Goal: Complete application form: Complete application form

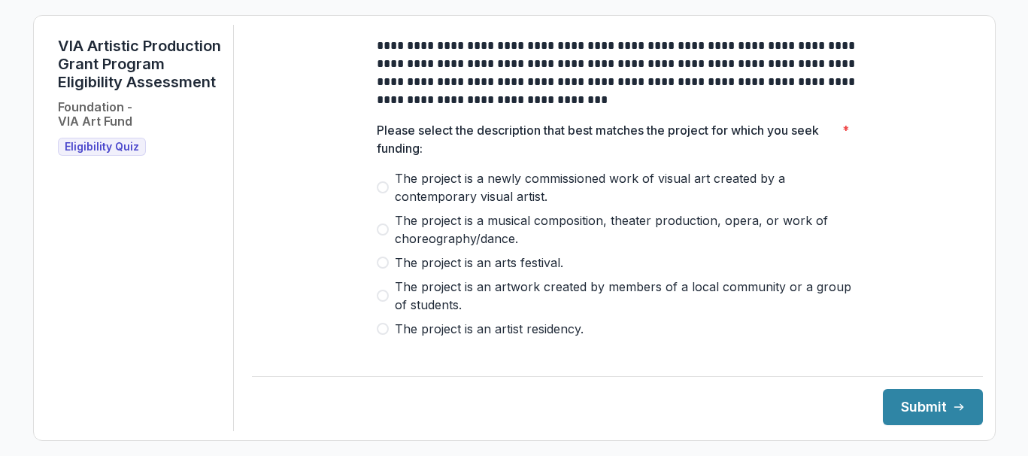
click at [378, 193] on span at bounding box center [383, 187] width 12 height 12
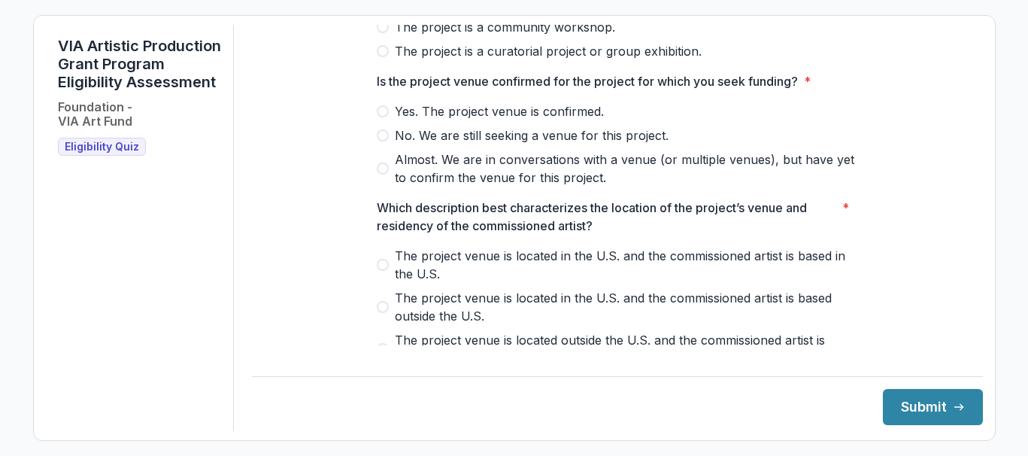
scroll to position [371, 0]
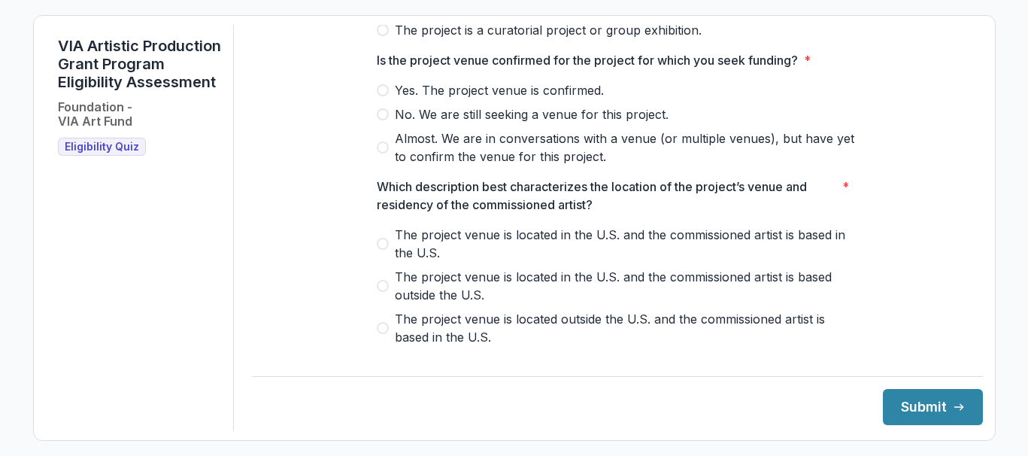
click at [381, 120] on span at bounding box center [383, 114] width 12 height 12
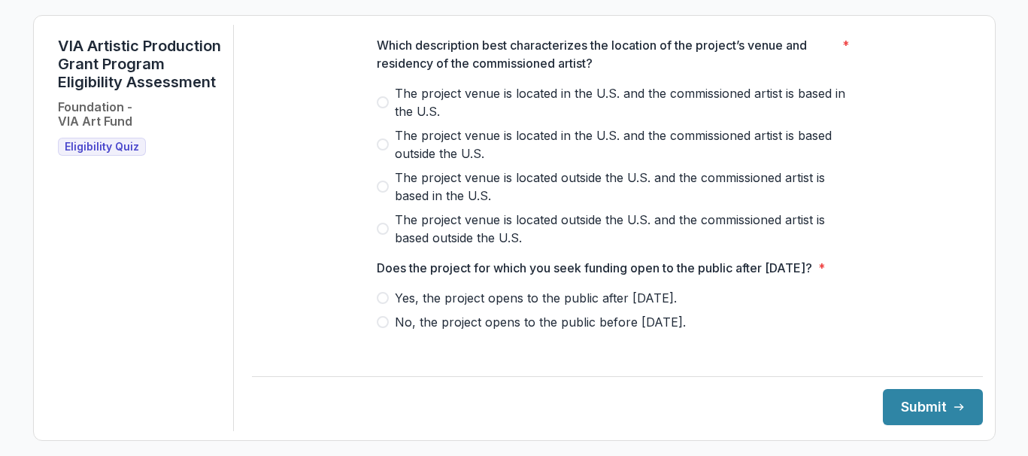
scroll to position [511, 0]
click at [381, 194] on span at bounding box center [383, 188] width 12 height 12
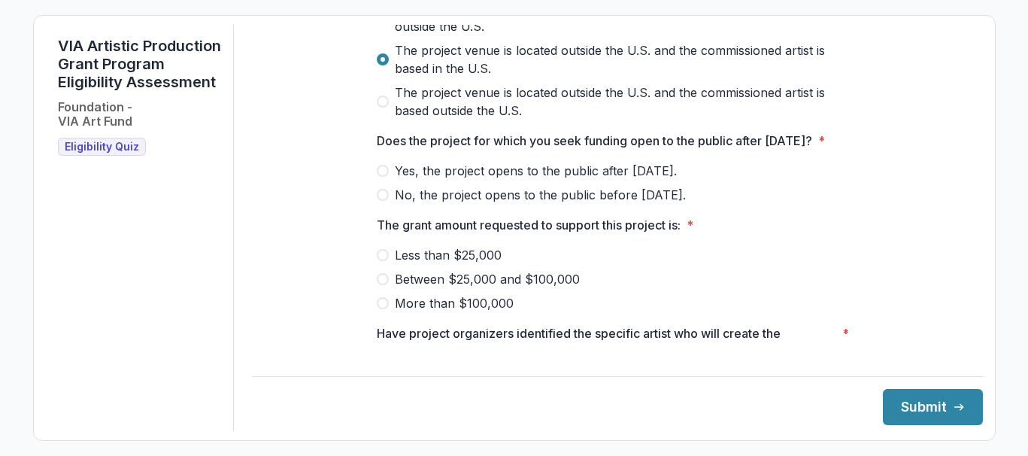
click at [380, 177] on span at bounding box center [383, 171] width 12 height 12
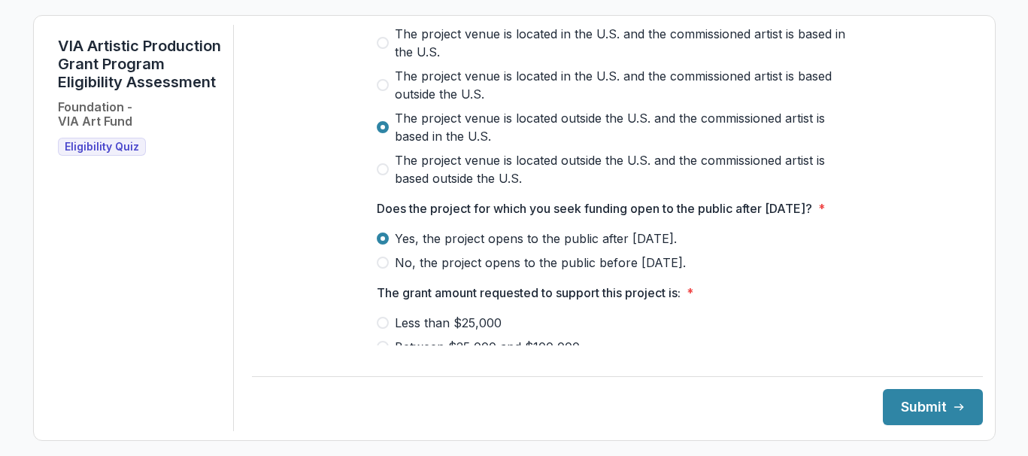
scroll to position [668, 0]
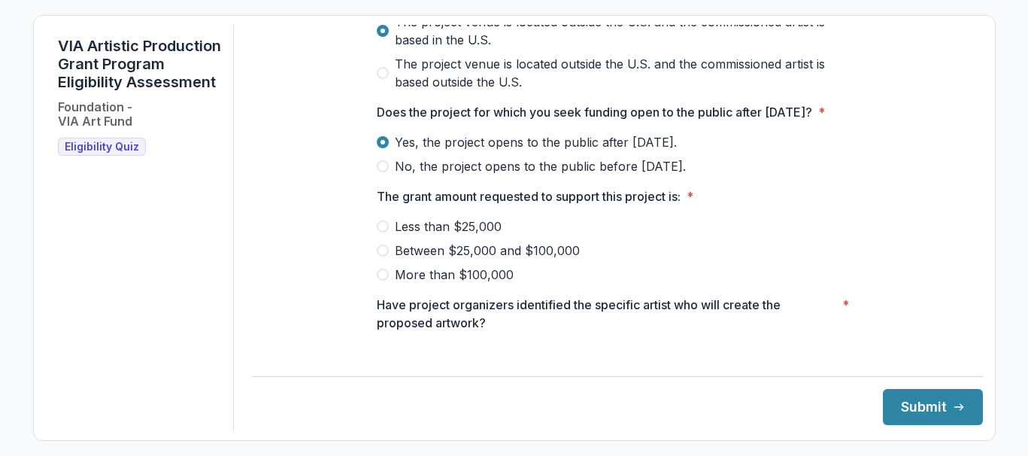
click at [380, 257] on span at bounding box center [383, 250] width 12 height 12
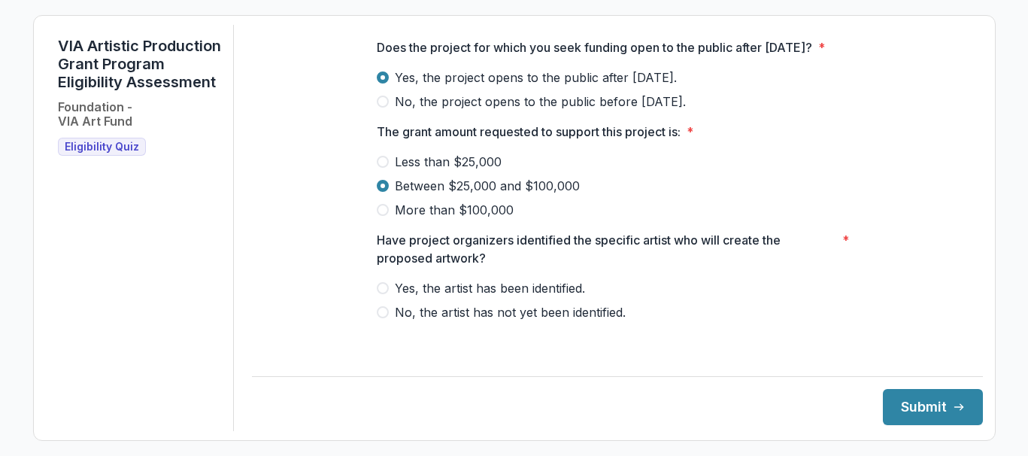
scroll to position [751, 0]
click at [378, 294] on span at bounding box center [383, 288] width 12 height 12
click at [913, 404] on button "Submit" at bounding box center [933, 407] width 100 height 36
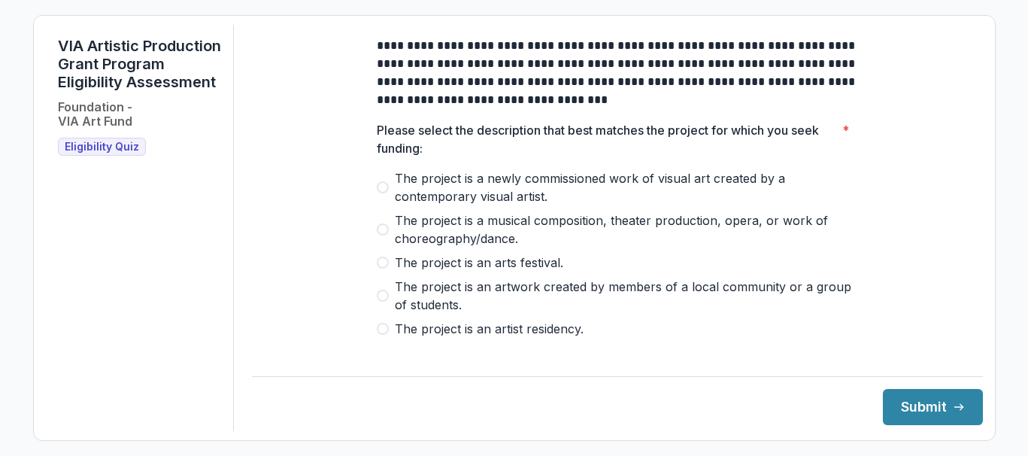
click at [382, 193] on span at bounding box center [383, 187] width 12 height 12
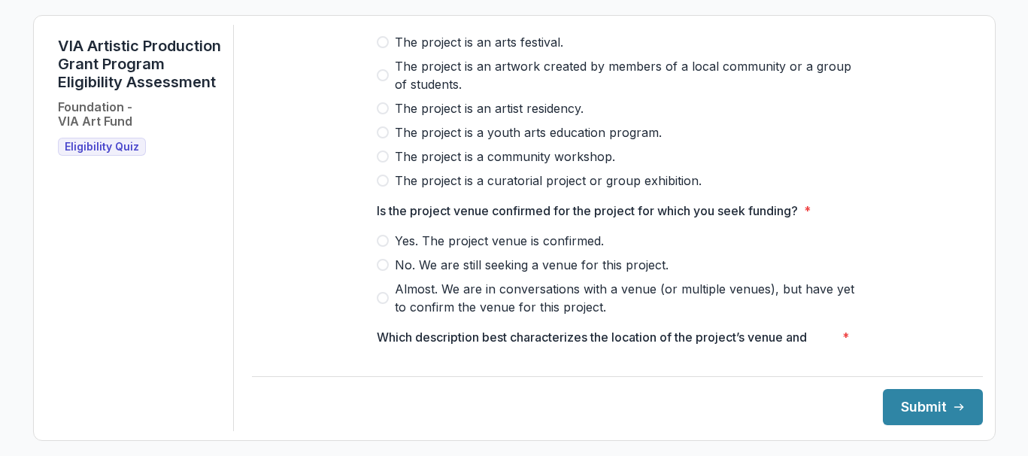
scroll to position [255, 0]
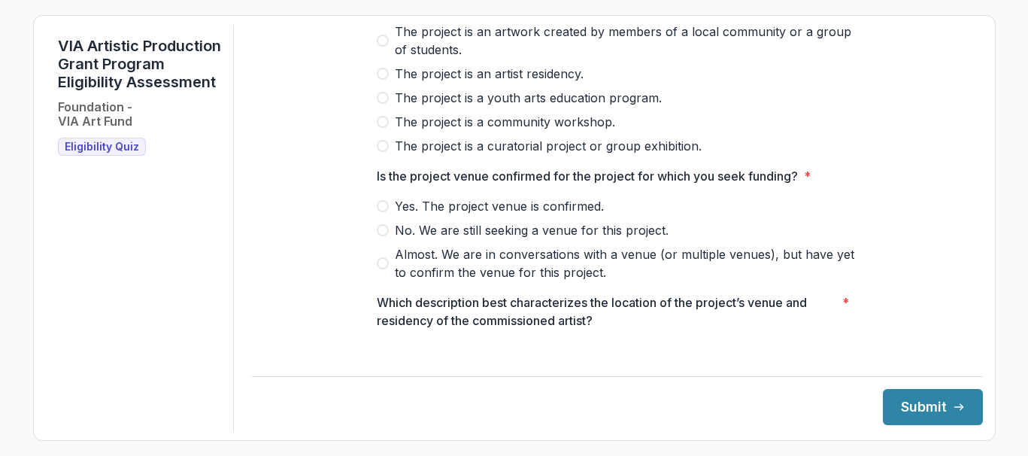
click at [381, 236] on span at bounding box center [383, 230] width 12 height 12
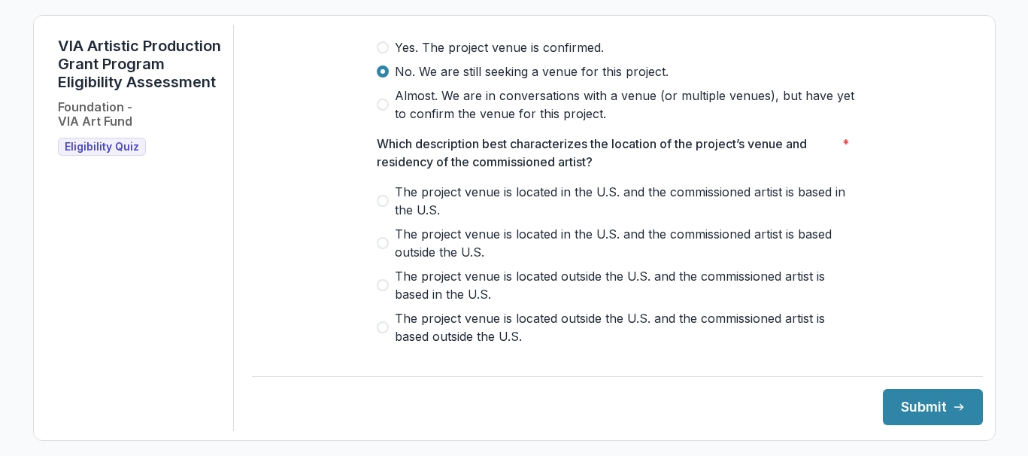
click at [380, 207] on span at bounding box center [383, 201] width 12 height 12
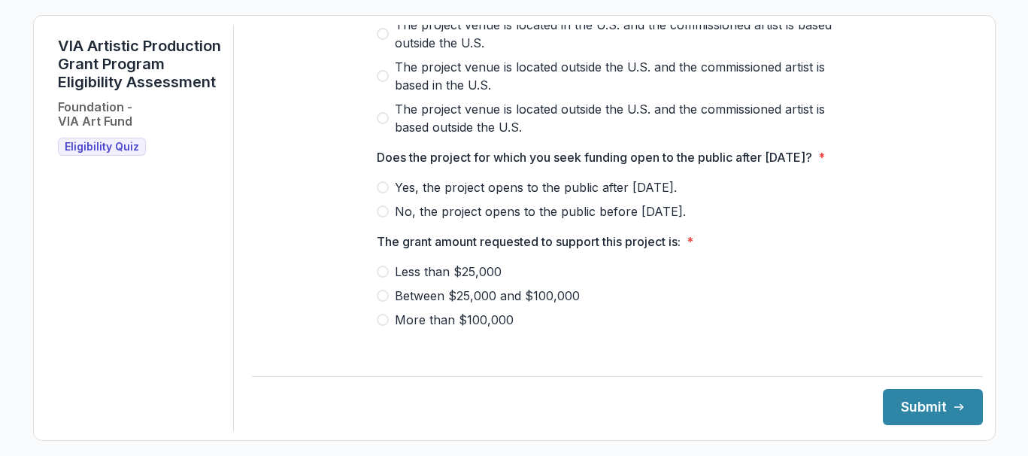
scroll to position [351, 0]
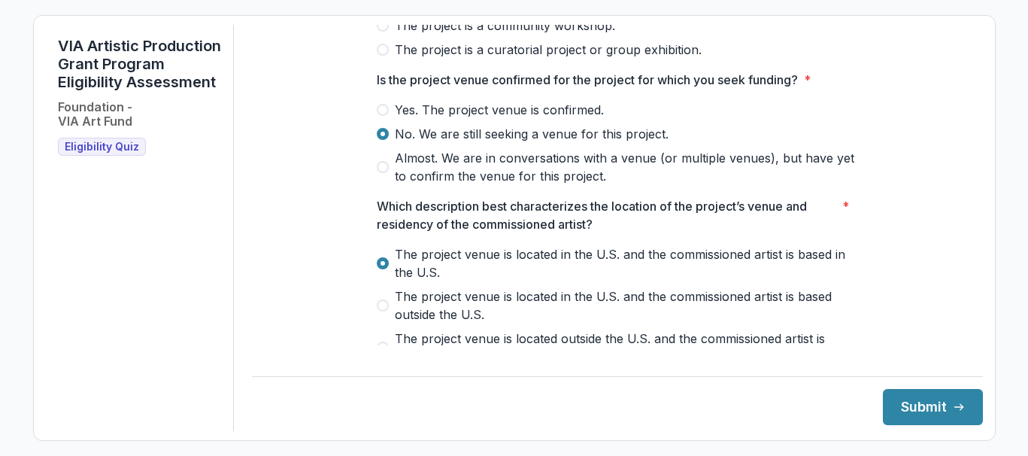
click at [371, 178] on div "**********" at bounding box center [618, 200] width 506 height 1053
click at [377, 173] on span at bounding box center [383, 167] width 12 height 12
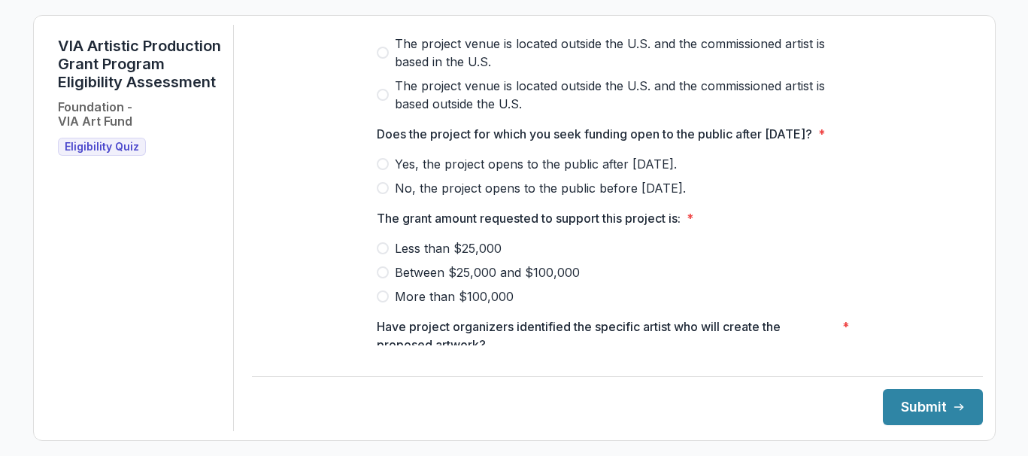
scroll to position [674, 0]
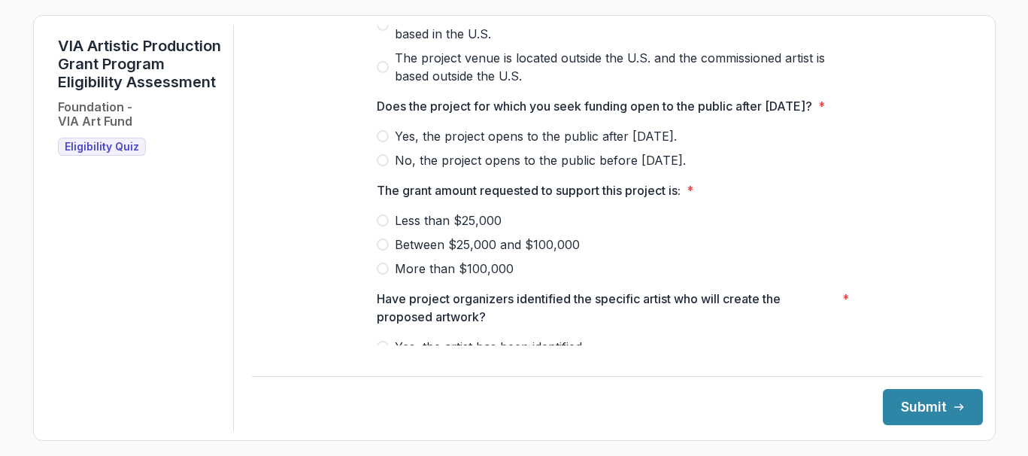
click at [383, 142] on span at bounding box center [383, 136] width 12 height 12
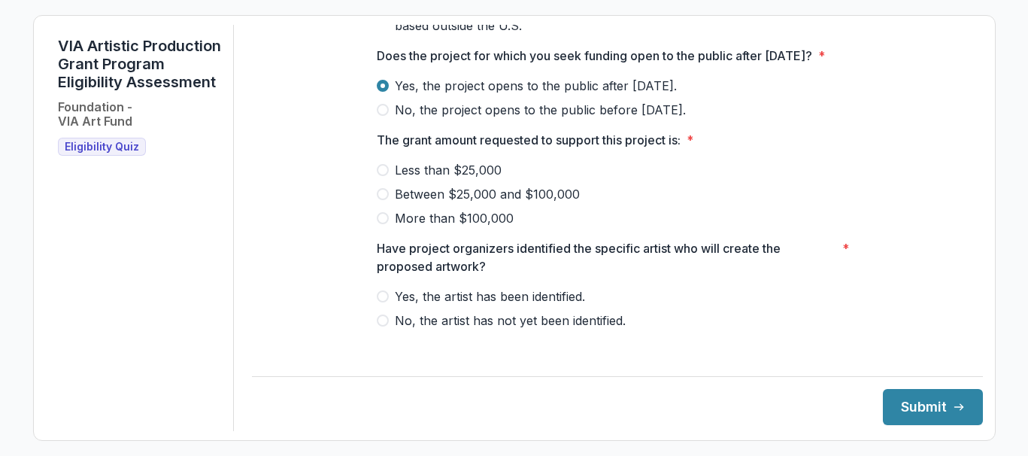
scroll to position [740, 0]
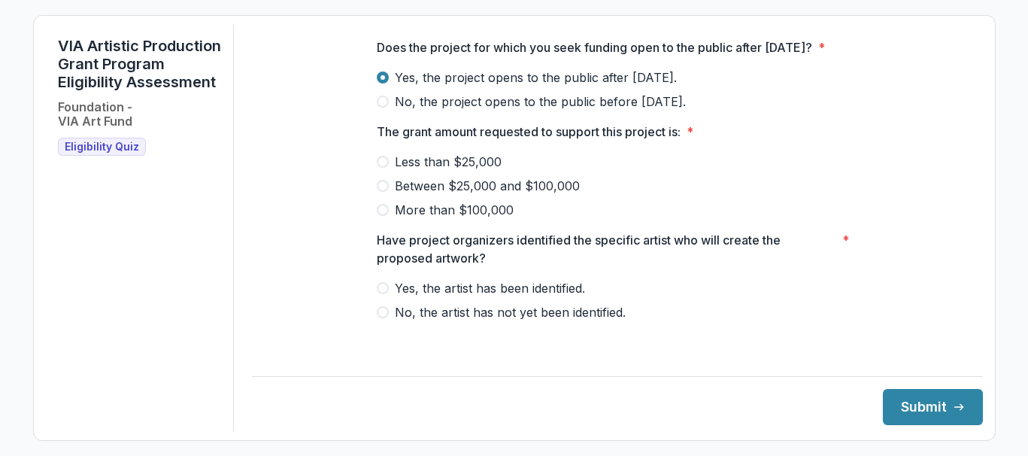
click at [381, 192] on span at bounding box center [383, 186] width 12 height 12
click at [381, 294] on span at bounding box center [383, 288] width 12 height 12
click at [908, 408] on button "Submit" at bounding box center [933, 407] width 100 height 36
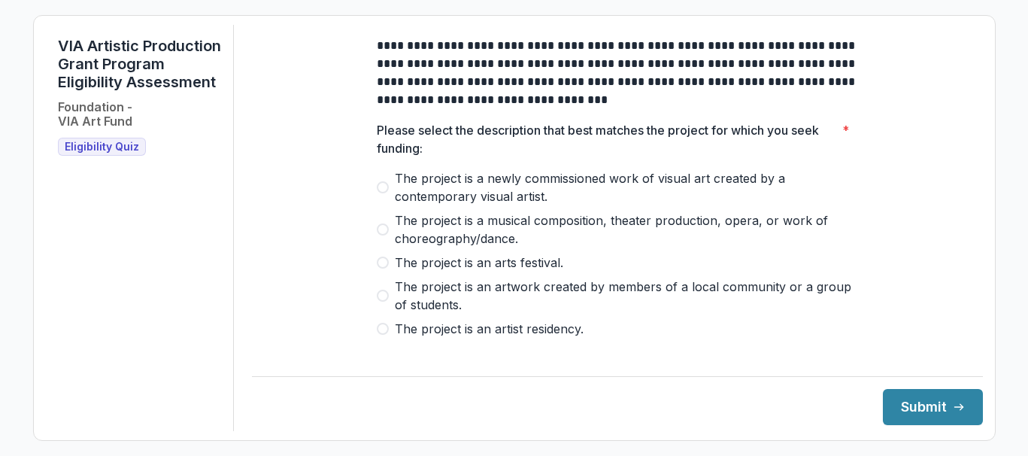
click at [380, 193] on span at bounding box center [383, 187] width 12 height 12
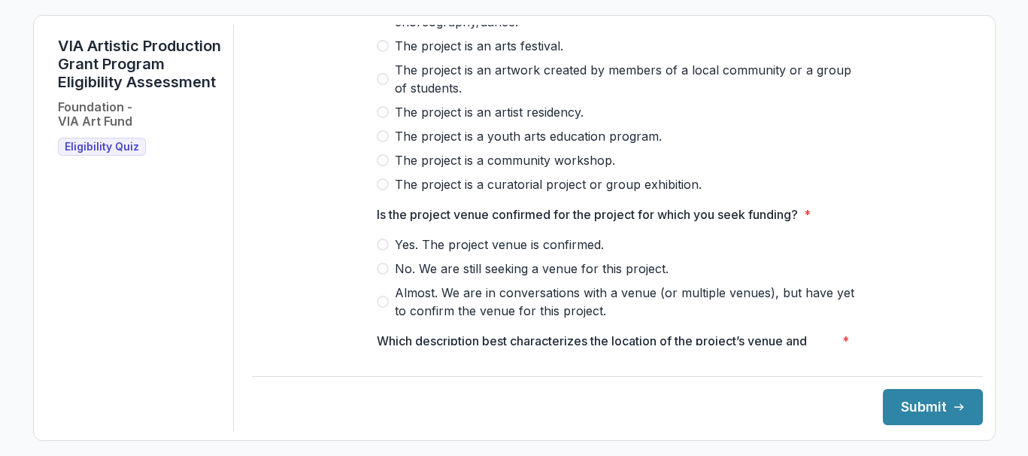
scroll to position [270, 0]
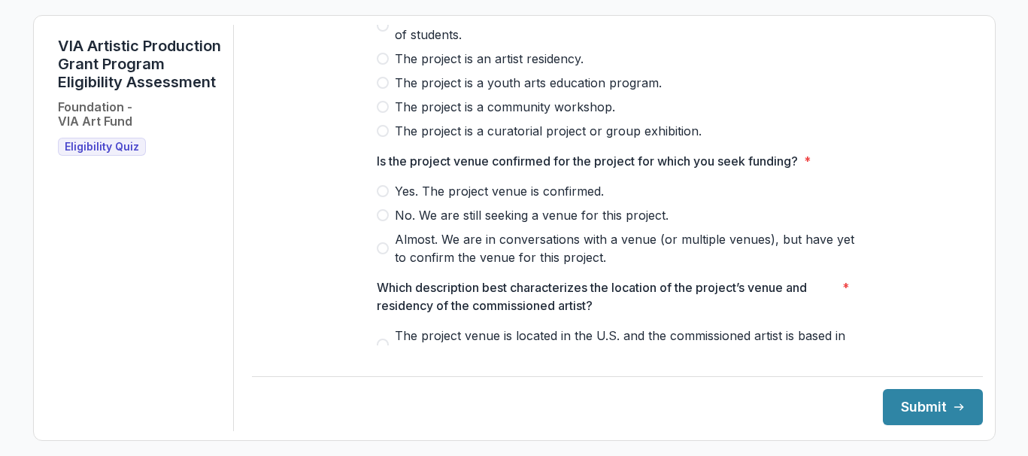
click at [380, 197] on span at bounding box center [383, 191] width 12 height 12
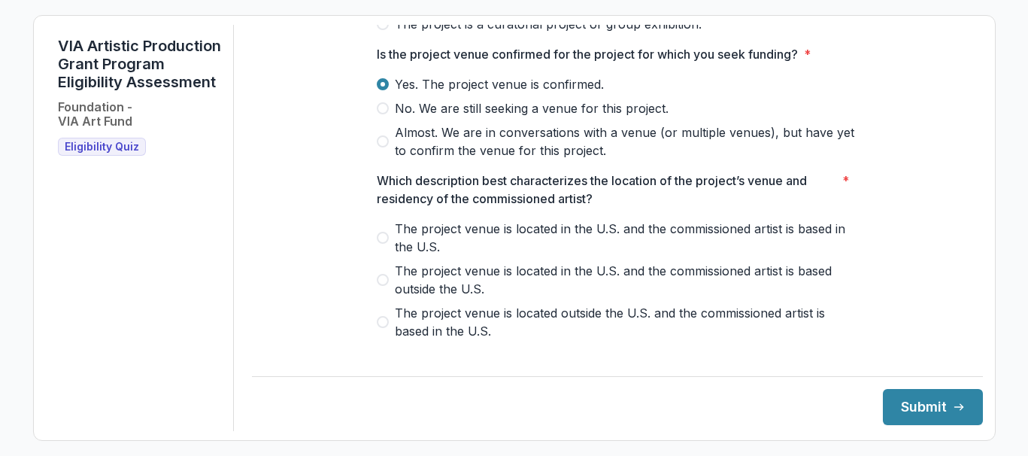
scroll to position [436, 0]
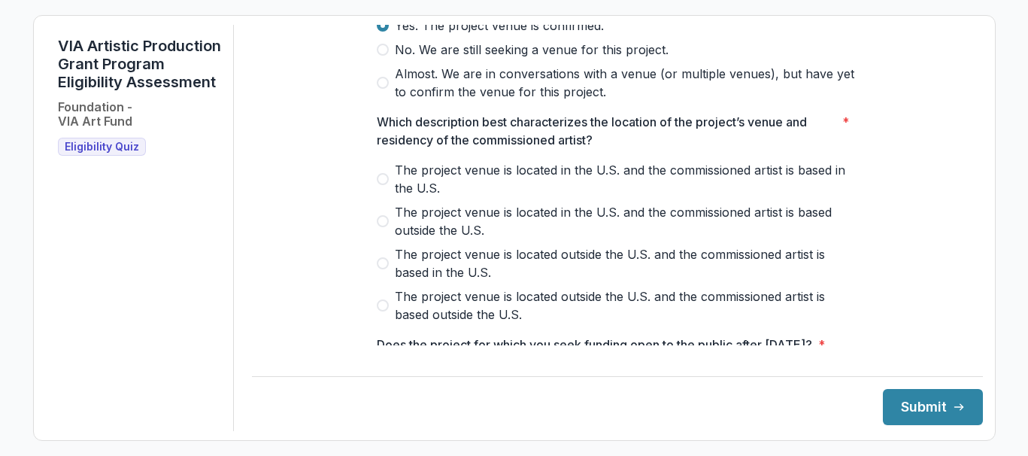
click at [381, 185] on span at bounding box center [383, 179] width 12 height 12
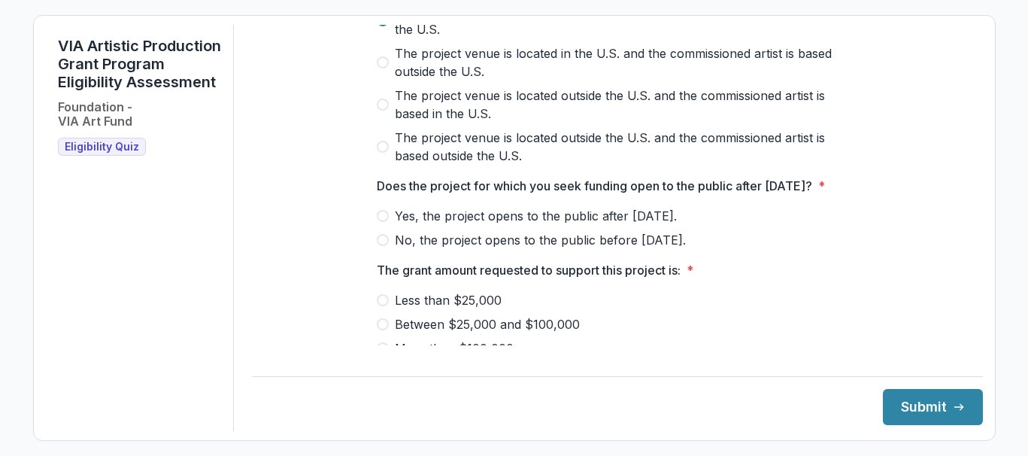
scroll to position [684, 0]
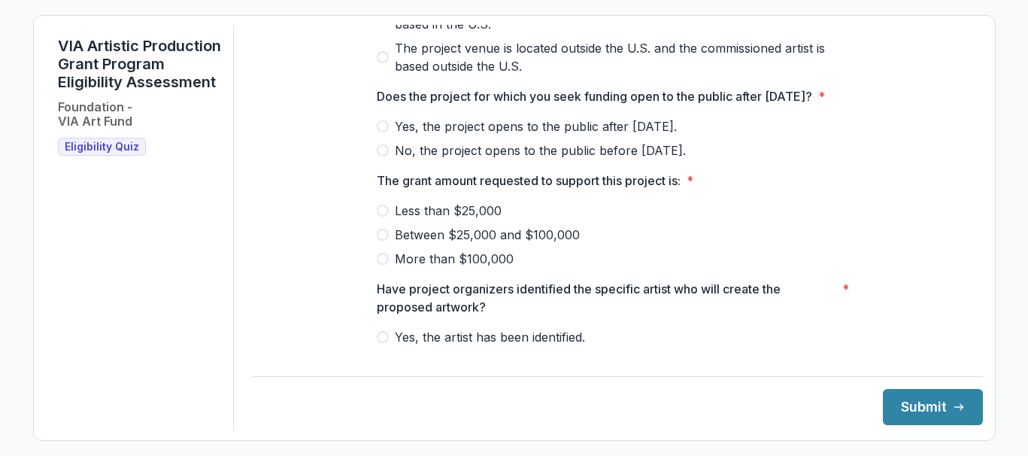
click at [381, 132] on span at bounding box center [383, 126] width 12 height 12
click at [378, 241] on span at bounding box center [383, 235] width 12 height 12
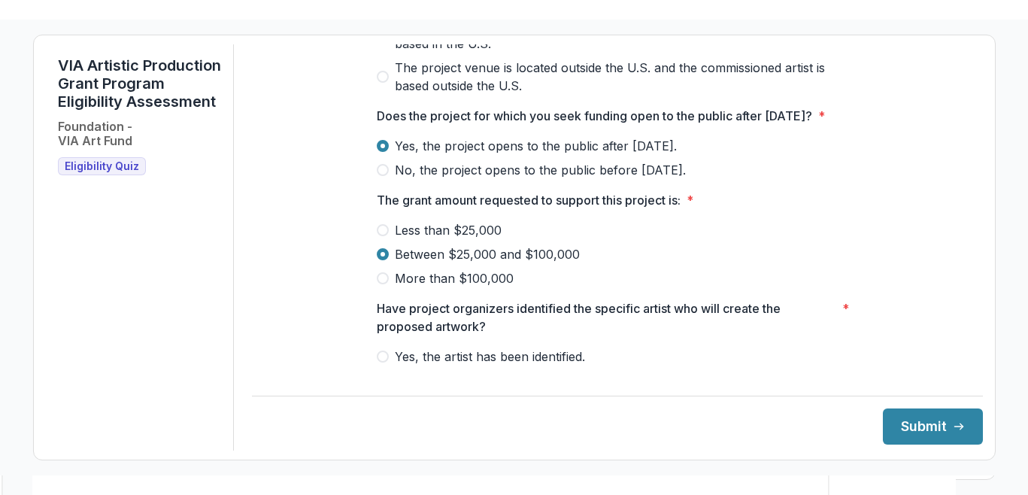
scroll to position [751, 0]
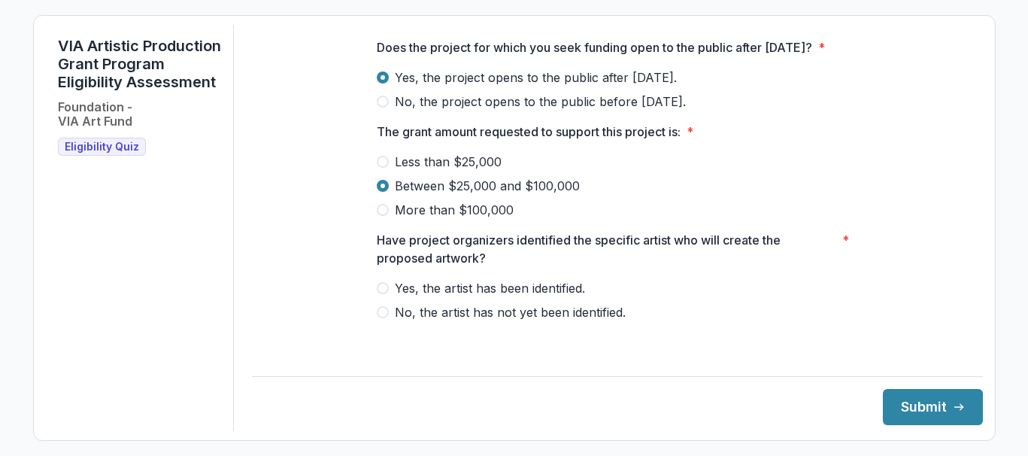
click at [379, 294] on span at bounding box center [383, 288] width 12 height 12
click at [919, 401] on button "Submit" at bounding box center [933, 407] width 100 height 36
